Goal: Find specific page/section: Find specific page/section

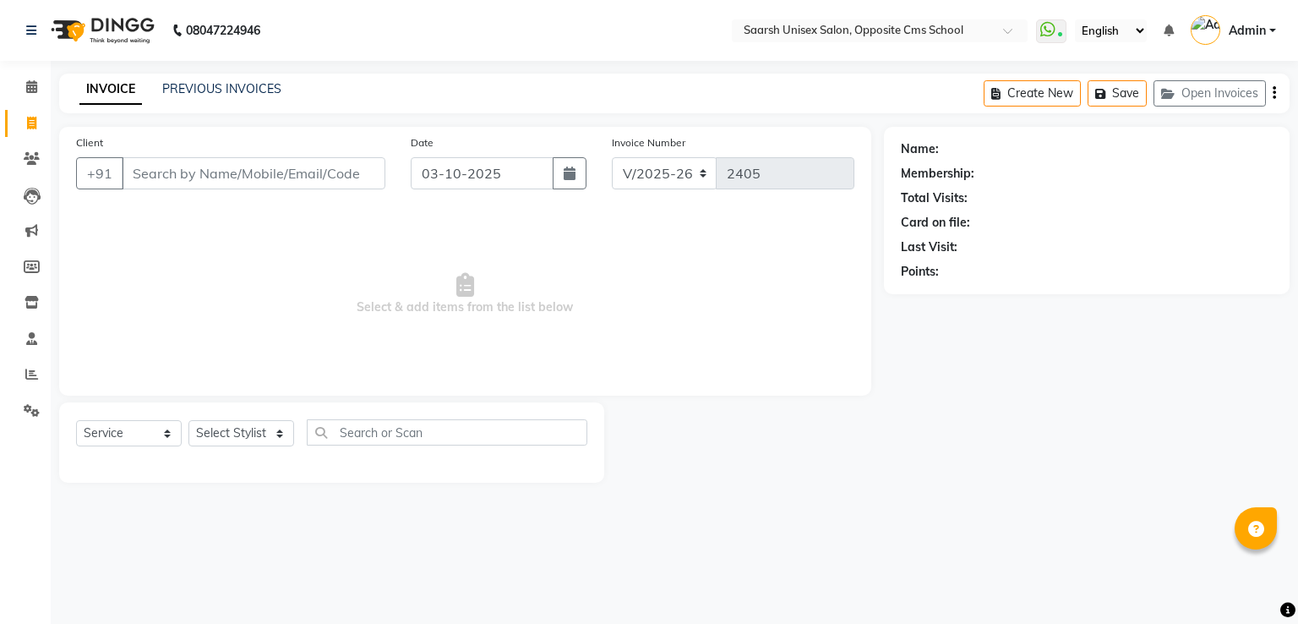
select select "3962"
select select "service"
select select "3962"
select select "service"
click at [205, 90] on link "PREVIOUS INVOICES" at bounding box center [221, 88] width 119 height 15
